Goal: Consume media (video, audio)

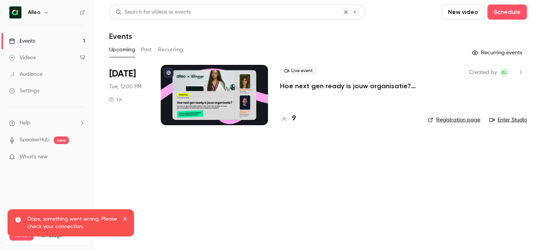
click at [42, 14] on button "button" at bounding box center [46, 12] width 9 height 9
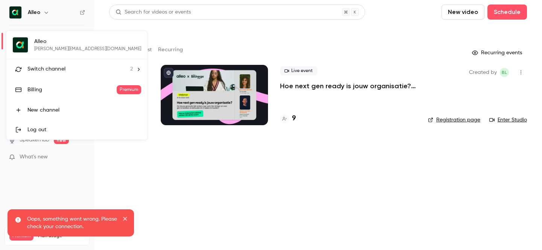
click at [52, 71] on span "Switch channel" at bounding box center [46, 69] width 38 height 8
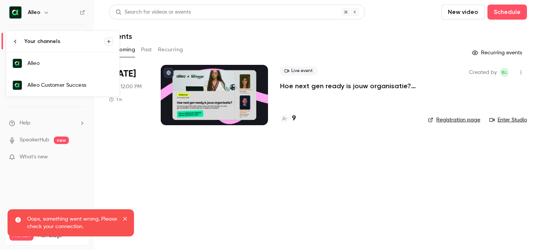
click at [74, 87] on div "Alleo Customer Success" at bounding box center [70, 85] width 86 height 8
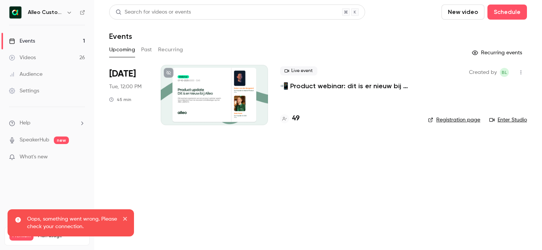
click at [144, 46] on button "Past" at bounding box center [146, 50] width 11 height 12
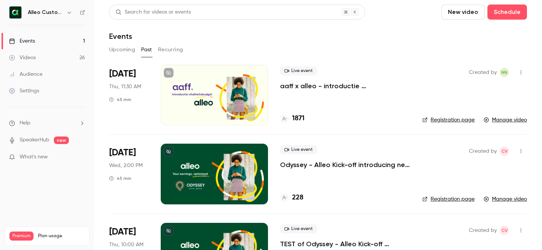
click at [308, 82] on p "aaff x alleo - introductie vitaliteitsbudget" at bounding box center [345, 85] width 130 height 9
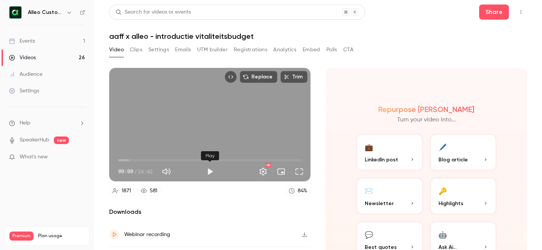
click at [209, 169] on button "Play" at bounding box center [210, 171] width 15 height 15
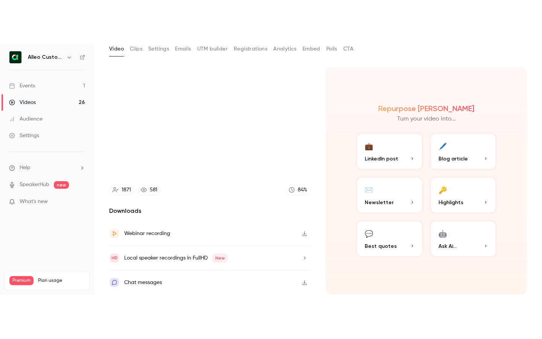
scroll to position [45, 0]
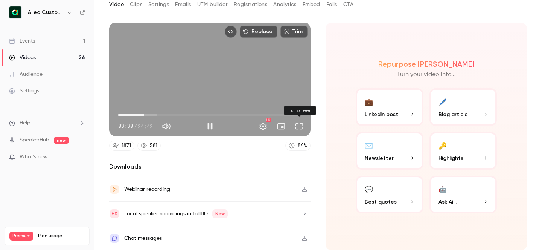
click at [304, 125] on button "Full screen" at bounding box center [299, 126] width 15 height 15
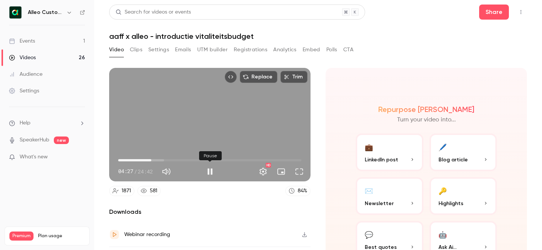
click at [210, 174] on button "Pause" at bounding box center [210, 171] width 15 height 15
type input "*****"
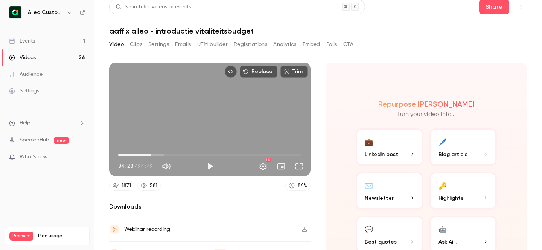
click at [151, 182] on div "581" at bounding box center [154, 185] width 8 height 8
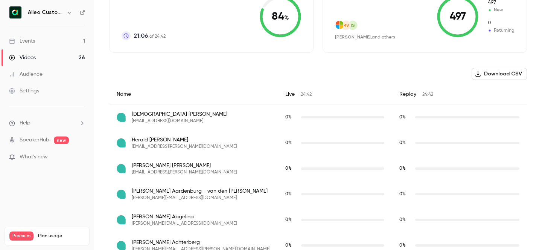
scroll to position [205, 0]
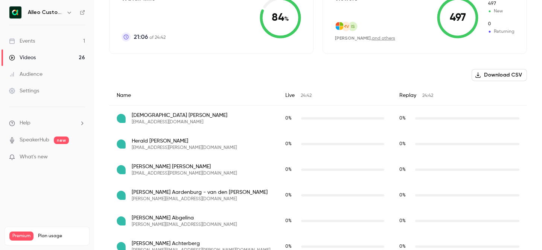
click at [488, 71] on button "Download CSV" at bounding box center [499, 75] width 55 height 12
click at [278, 95] on div "Live 24:42" at bounding box center [335, 95] width 114 height 20
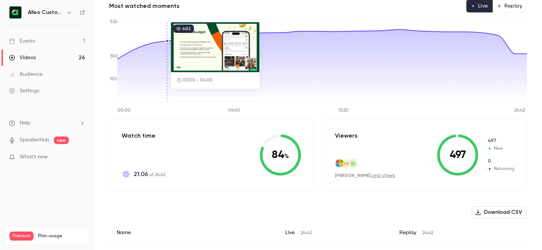
scroll to position [0, 0]
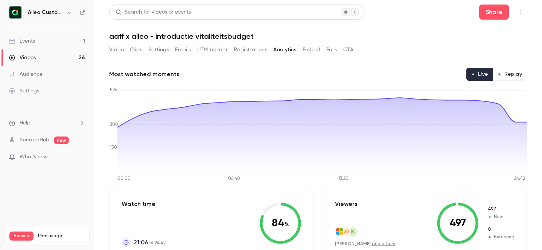
click at [114, 50] on button "Video" at bounding box center [116, 50] width 15 height 12
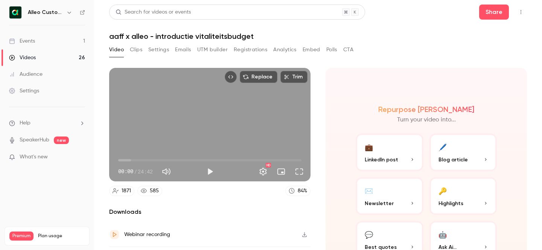
scroll to position [46, 0]
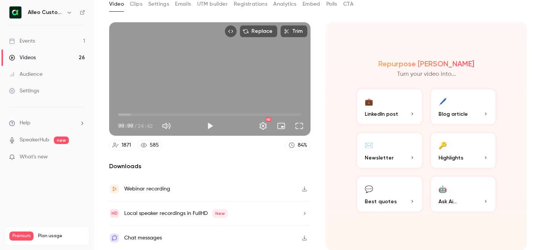
click at [303, 190] on icon "button" at bounding box center [305, 188] width 6 height 5
